Goal: Find contact information: Find contact information

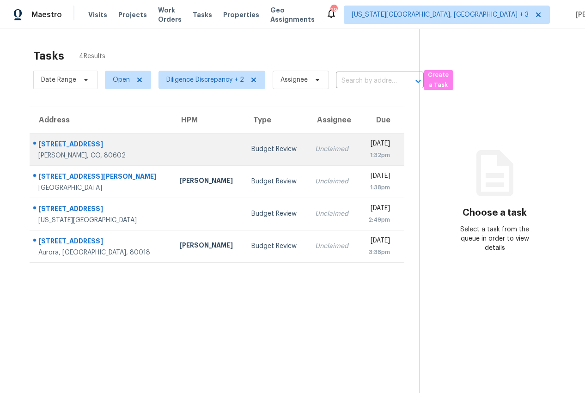
click at [250, 155] on td "Budget Review" at bounding box center [275, 149] width 63 height 32
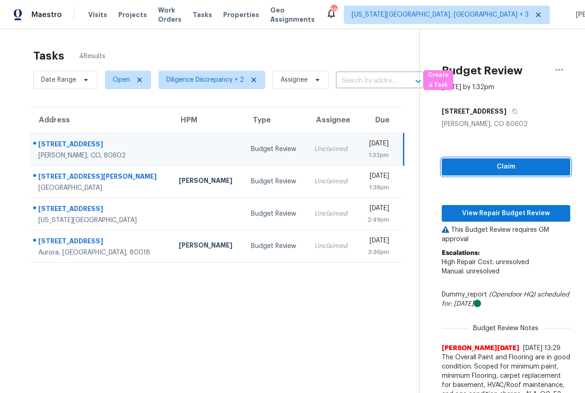
click at [475, 162] on span "Claim" at bounding box center [506, 167] width 114 height 12
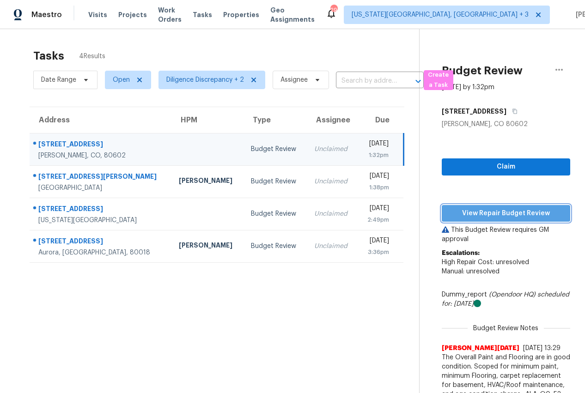
click at [491, 210] on span "View Repair Budget Review" at bounding box center [506, 214] width 114 height 12
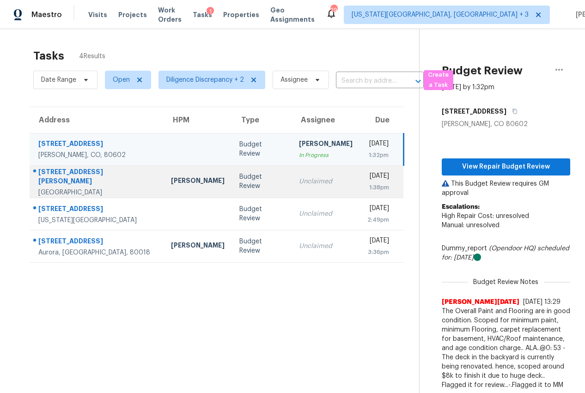
click at [299, 180] on div "Unclaimed" at bounding box center [326, 181] width 54 height 9
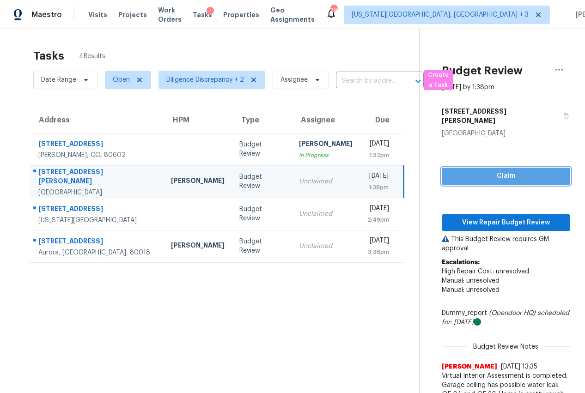
click at [498, 170] on span "Claim" at bounding box center [506, 176] width 114 height 12
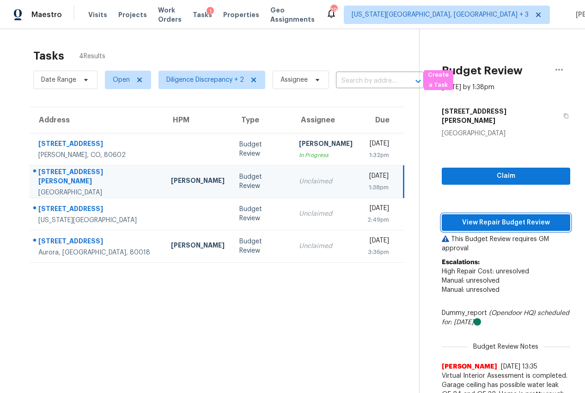
click at [488, 214] on button "View Repair Budget Review" at bounding box center [506, 222] width 128 height 17
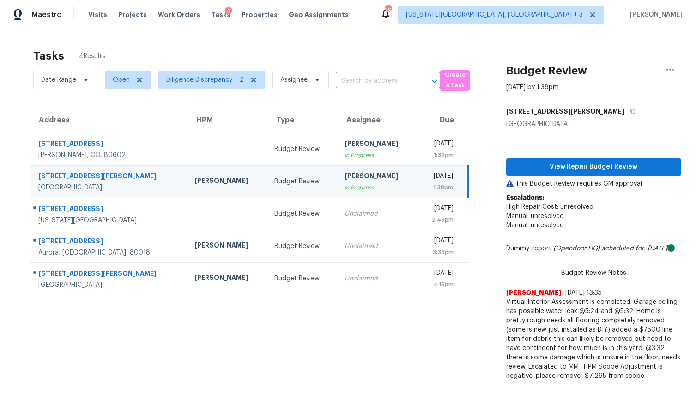
click at [345, 182] on div "[PERSON_NAME]" at bounding box center [377, 177] width 65 height 12
click at [565, 167] on span "View Repair Budget Review" at bounding box center [594, 167] width 160 height 12
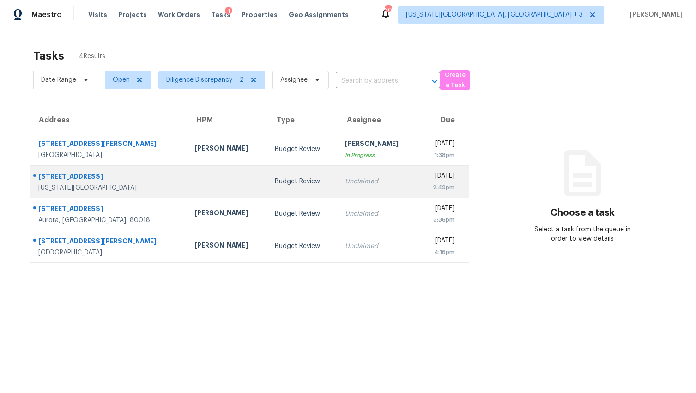
click at [345, 180] on div "Unclaimed" at bounding box center [378, 181] width 66 height 9
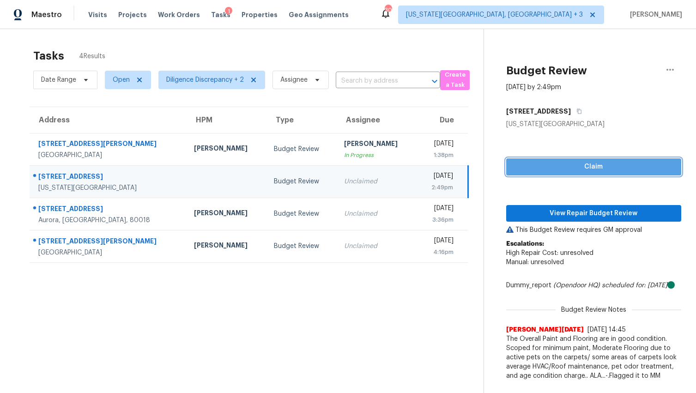
click at [570, 167] on span "Claim" at bounding box center [594, 167] width 160 height 12
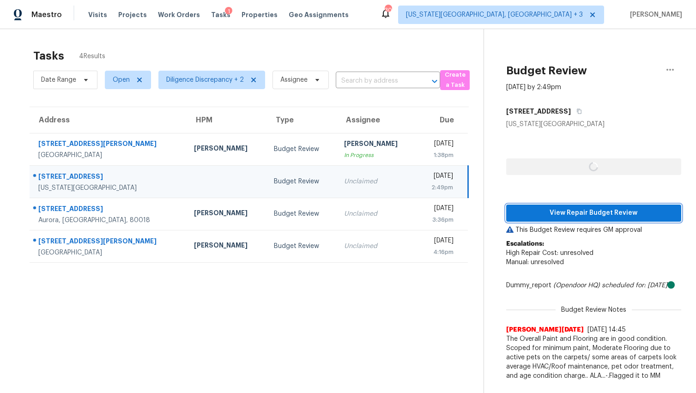
click at [563, 207] on span "View Repair Budget Review" at bounding box center [594, 213] width 160 height 12
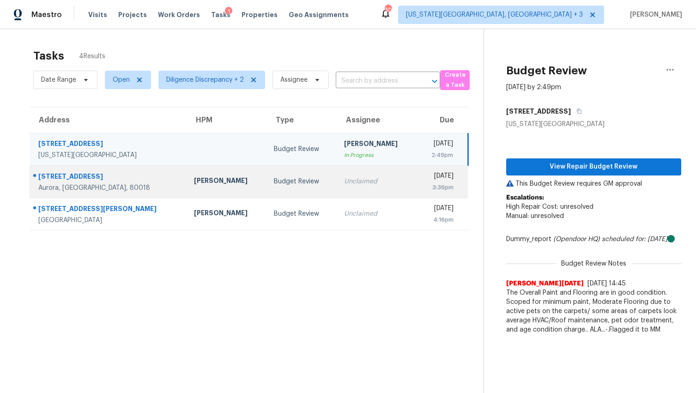
click at [288, 181] on div "Budget Review" at bounding box center [301, 181] width 55 height 9
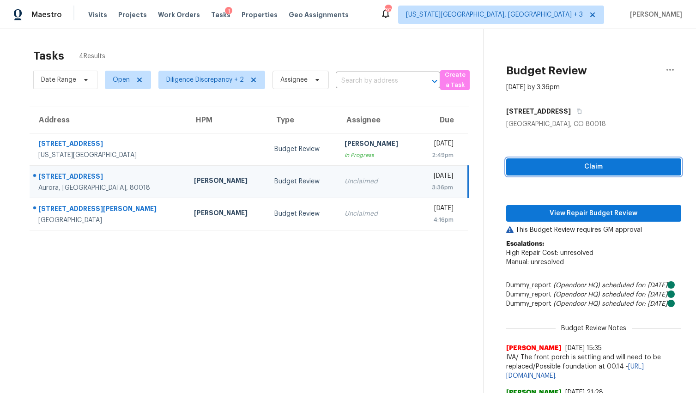
click at [589, 167] on span "Claim" at bounding box center [594, 167] width 160 height 12
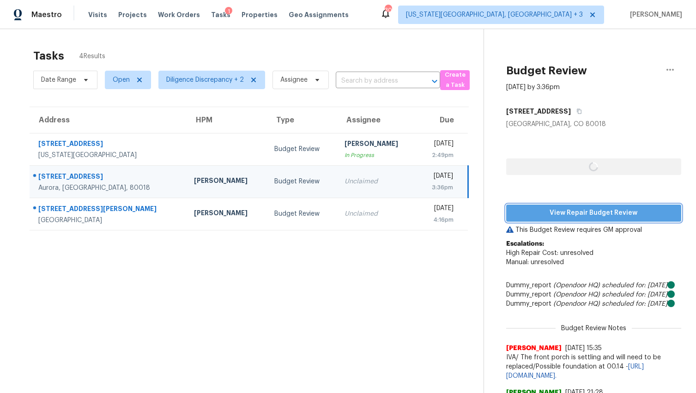
click at [572, 210] on span "View Repair Budget Review" at bounding box center [594, 213] width 160 height 12
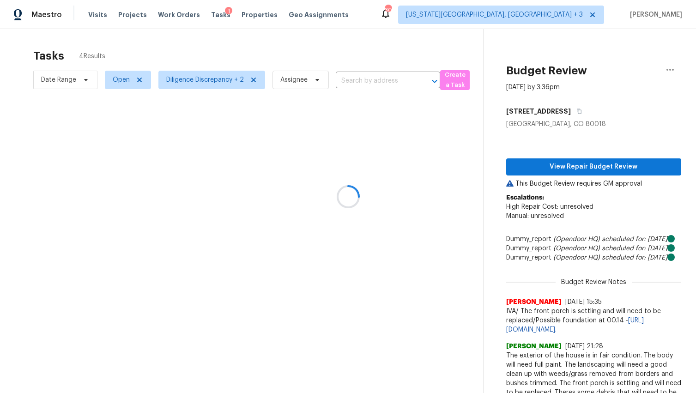
click at [247, 207] on div at bounding box center [348, 196] width 696 height 393
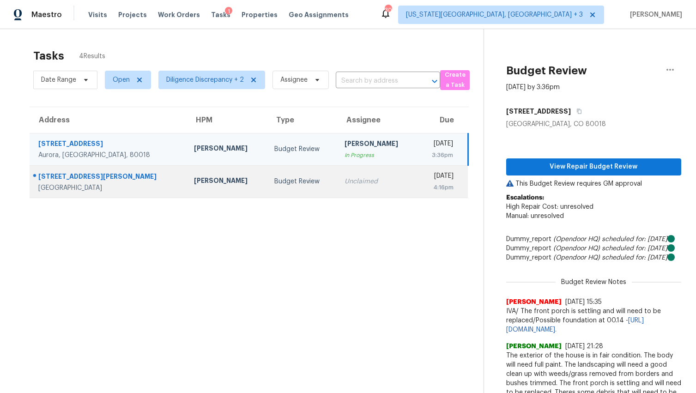
click at [276, 184] on td "Budget Review" at bounding box center [302, 181] width 70 height 32
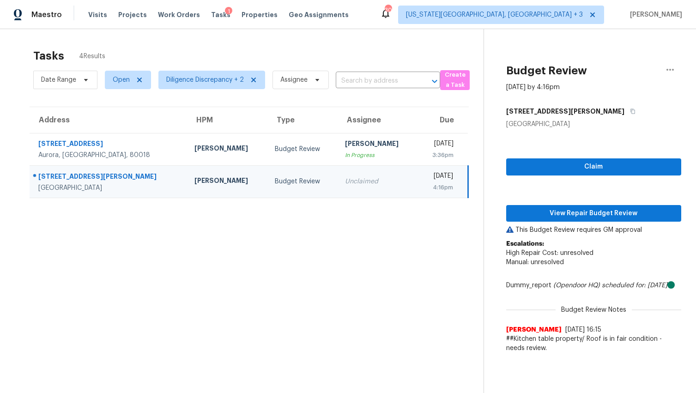
click at [425, 179] on div "Wed, Aug 13th 2025" at bounding box center [439, 177] width 28 height 12
click at [543, 168] on span "Claim" at bounding box center [594, 167] width 160 height 12
click at [543, 207] on button "View Repair Budget Review" at bounding box center [593, 213] width 175 height 17
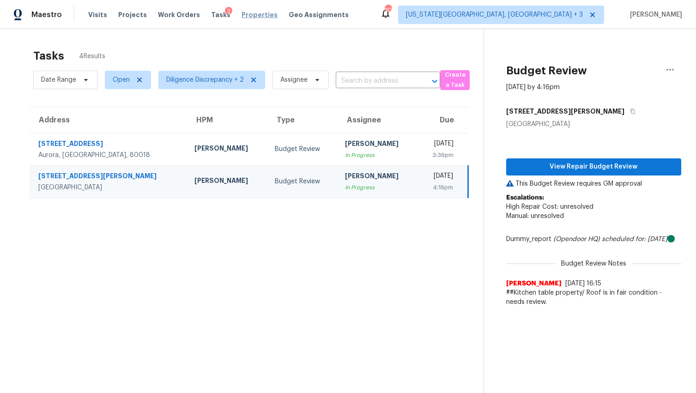
click at [254, 10] on span "Properties" at bounding box center [260, 14] width 36 height 9
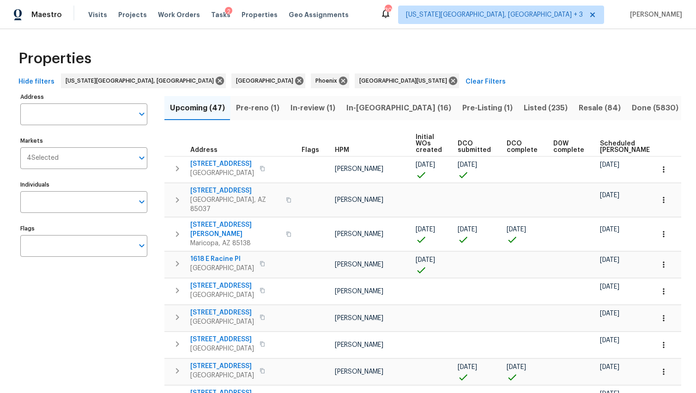
click at [371, 108] on span "In-reno (16)" at bounding box center [398, 108] width 105 height 13
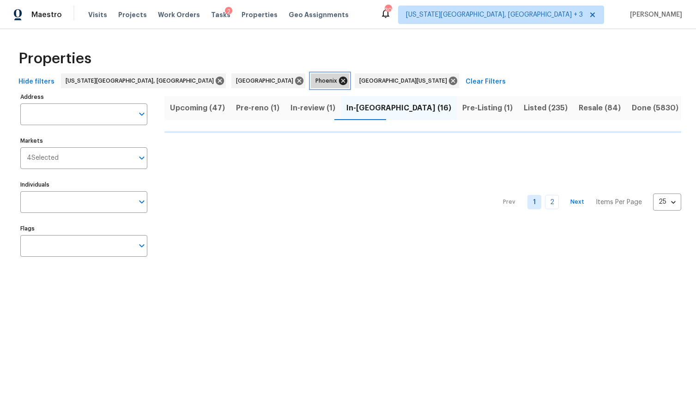
click at [338, 76] on icon at bounding box center [343, 81] width 10 height 10
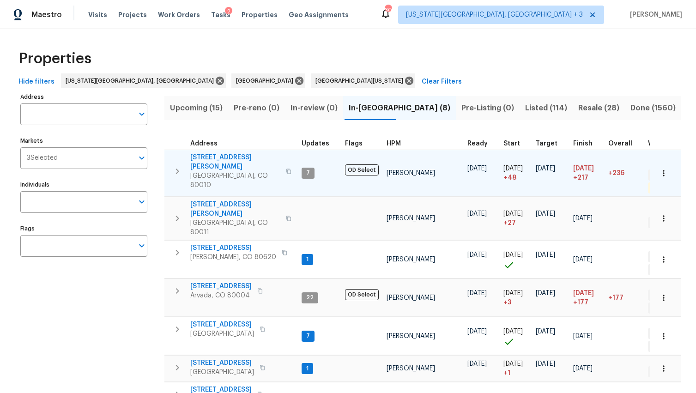
click at [213, 154] on span "[STREET_ADDRESS][PERSON_NAME]" at bounding box center [235, 162] width 90 height 18
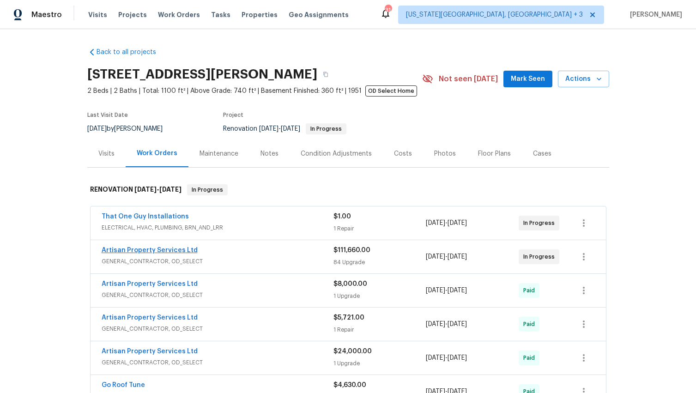
click at [154, 253] on link "Artisan Property Services Ltd" at bounding box center [150, 250] width 96 height 6
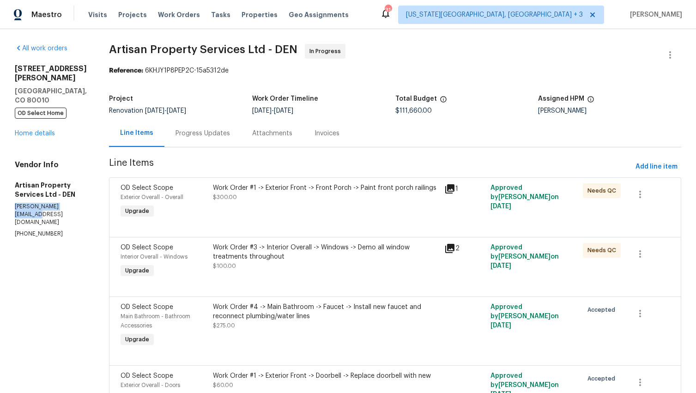
drag, startPoint x: 15, startPoint y: 187, endPoint x: 51, endPoint y: 193, distance: 36.6
click at [51, 203] on p "[PERSON_NAME][EMAIL_ADDRESS][DOMAIN_NAME]" at bounding box center [51, 215] width 72 height 24
copy p "[PERSON_NAME][EMAIL_ADDRESS][DOMAIN_NAME]"
